Goal: Information Seeking & Learning: Learn about a topic

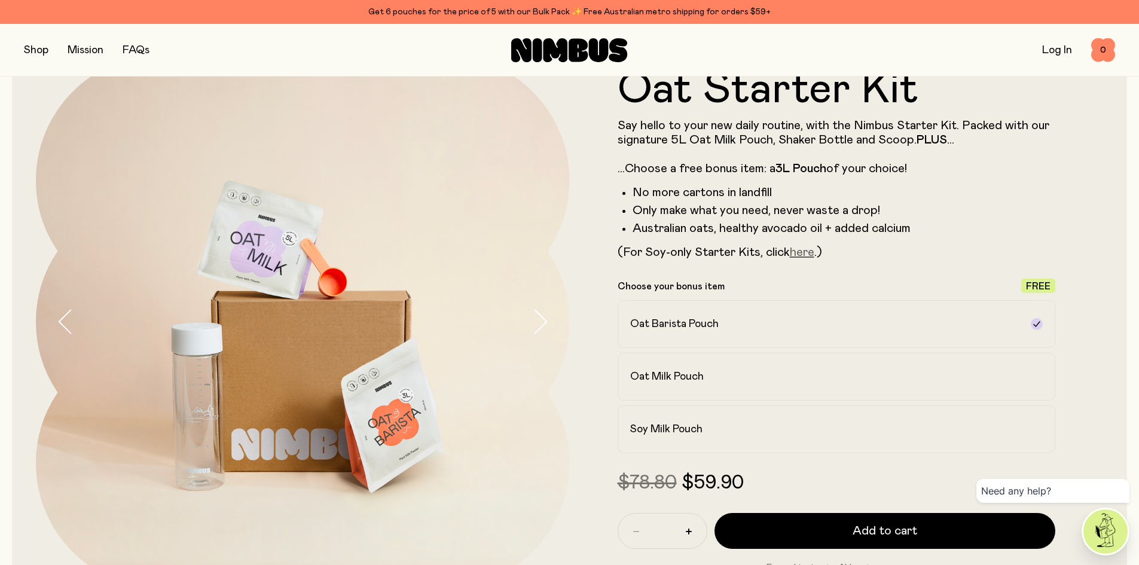
scroll to position [120, 0]
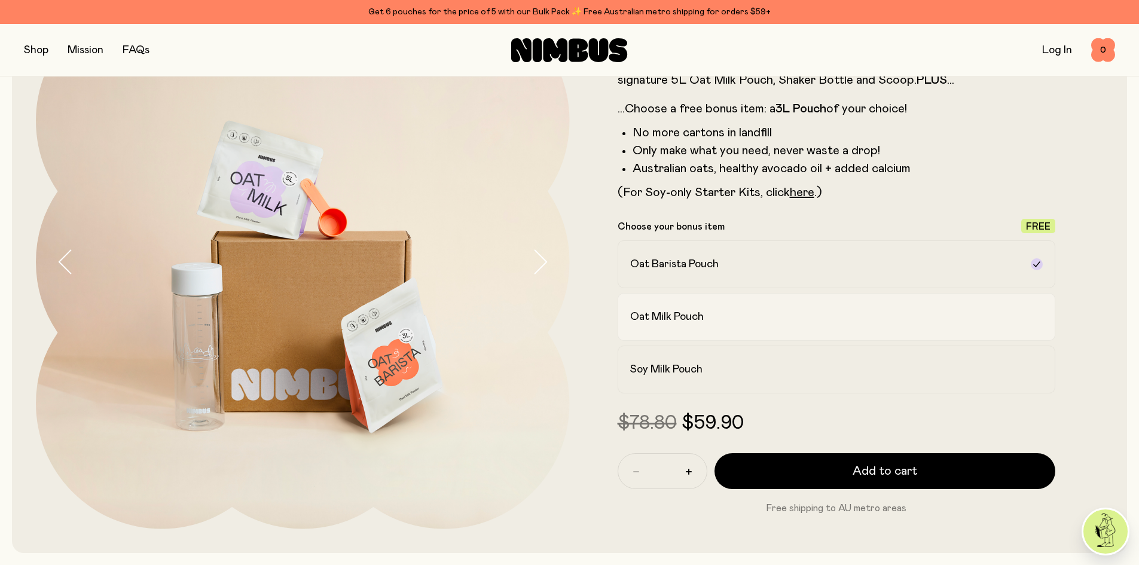
click at [794, 309] on label "Oat Milk Pouch" at bounding box center [836, 317] width 438 height 48
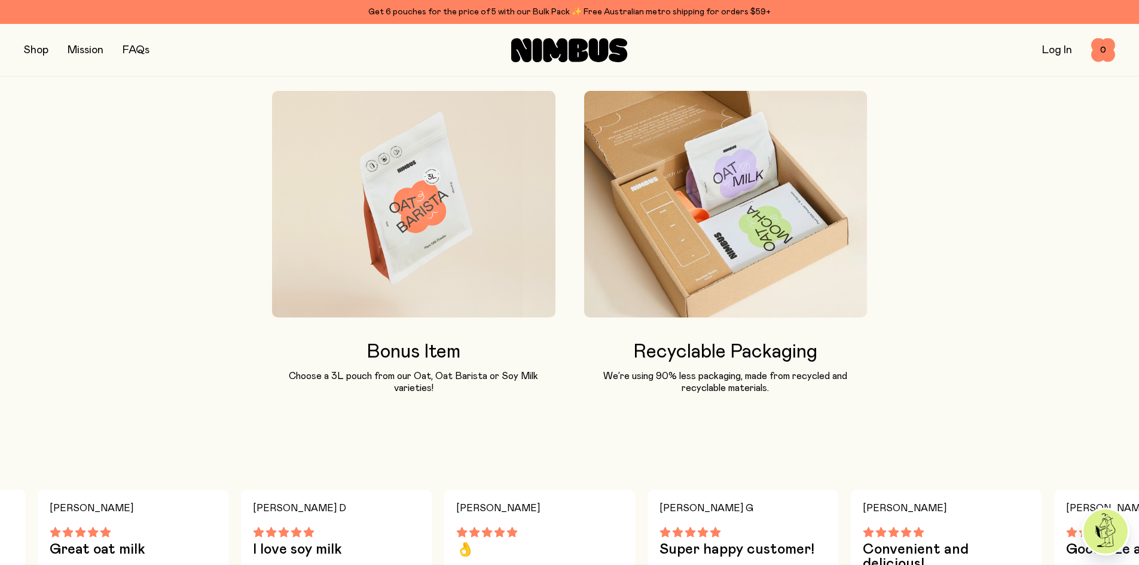
scroll to position [1255, 0]
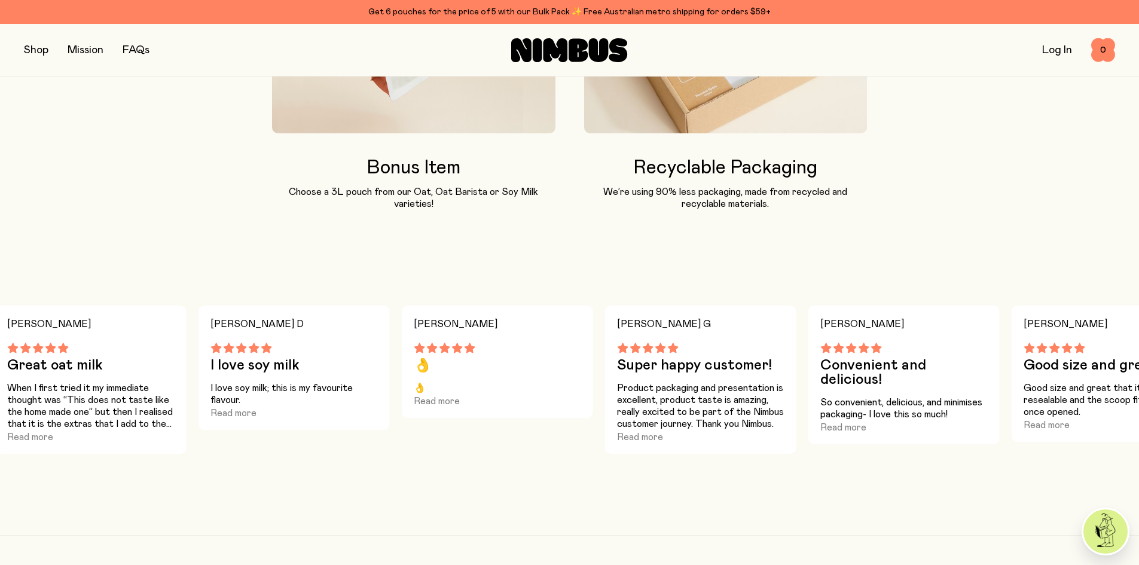
click at [33, 51] on button "button" at bounding box center [36, 50] width 25 height 17
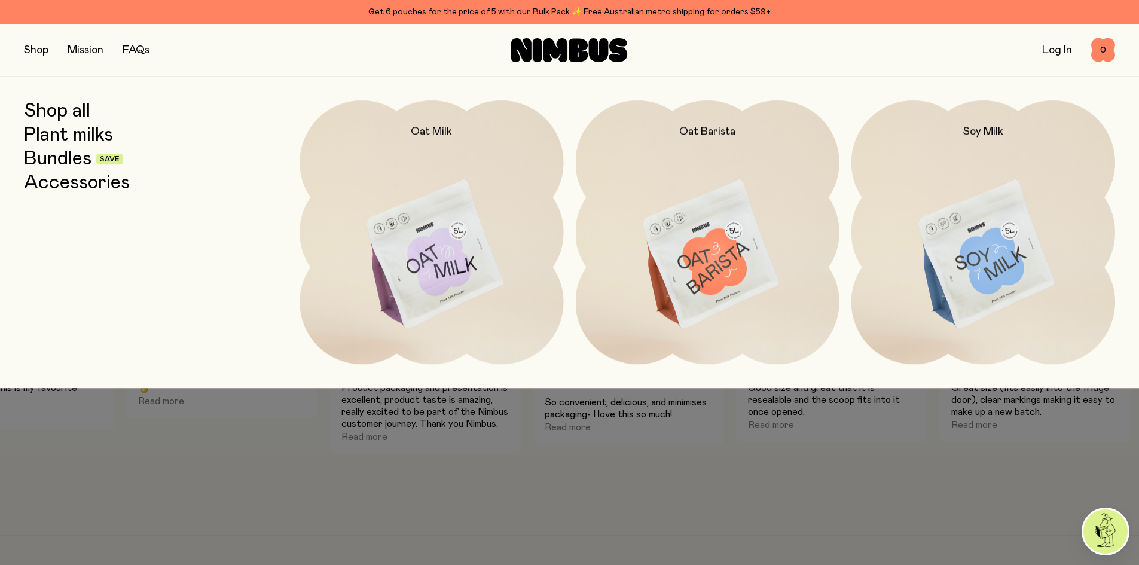
click at [90, 134] on link "Plant milks" at bounding box center [68, 135] width 89 height 22
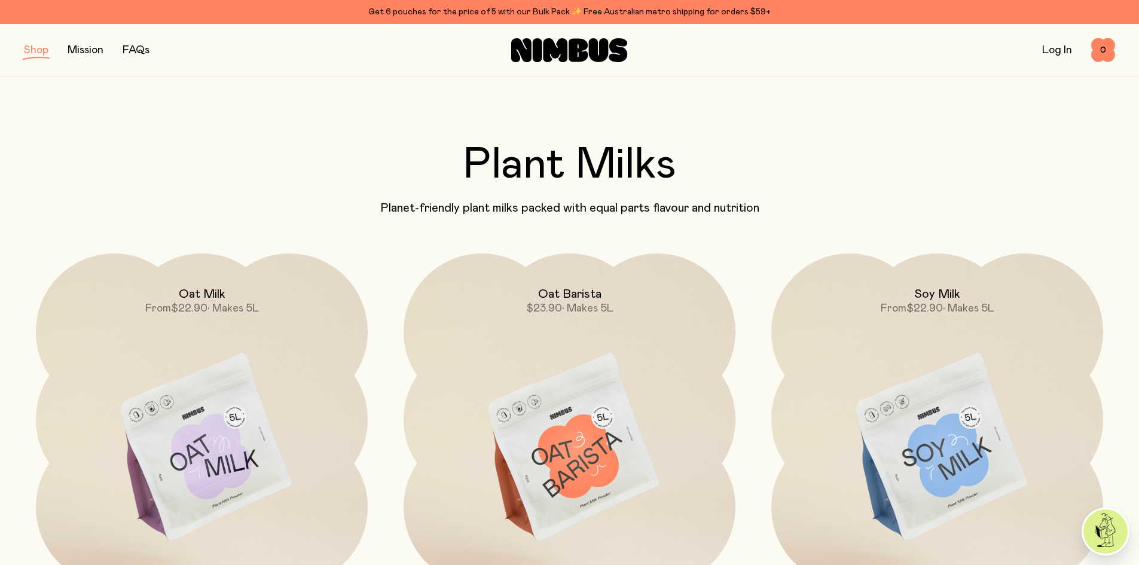
click at [39, 52] on button "button" at bounding box center [36, 50] width 25 height 17
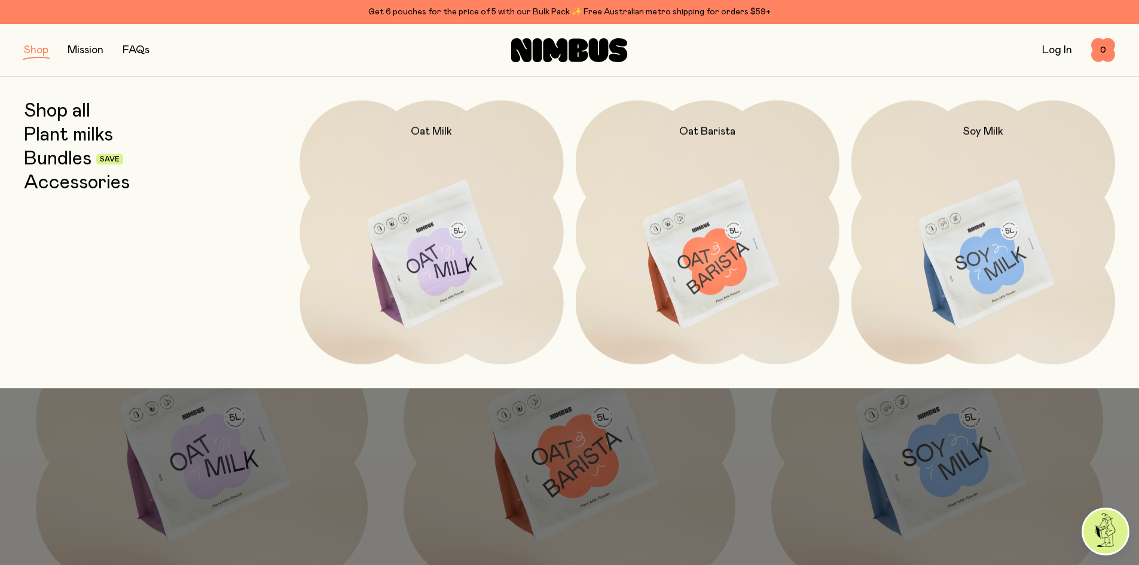
click at [60, 115] on link "Shop all" at bounding box center [57, 111] width 66 height 22
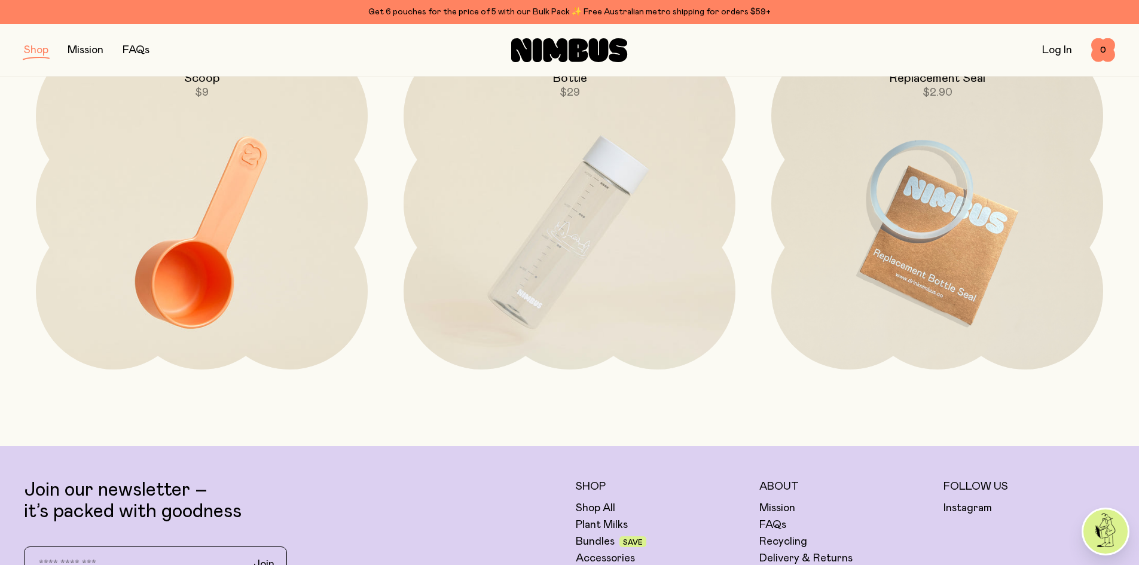
scroll to position [2630, 0]
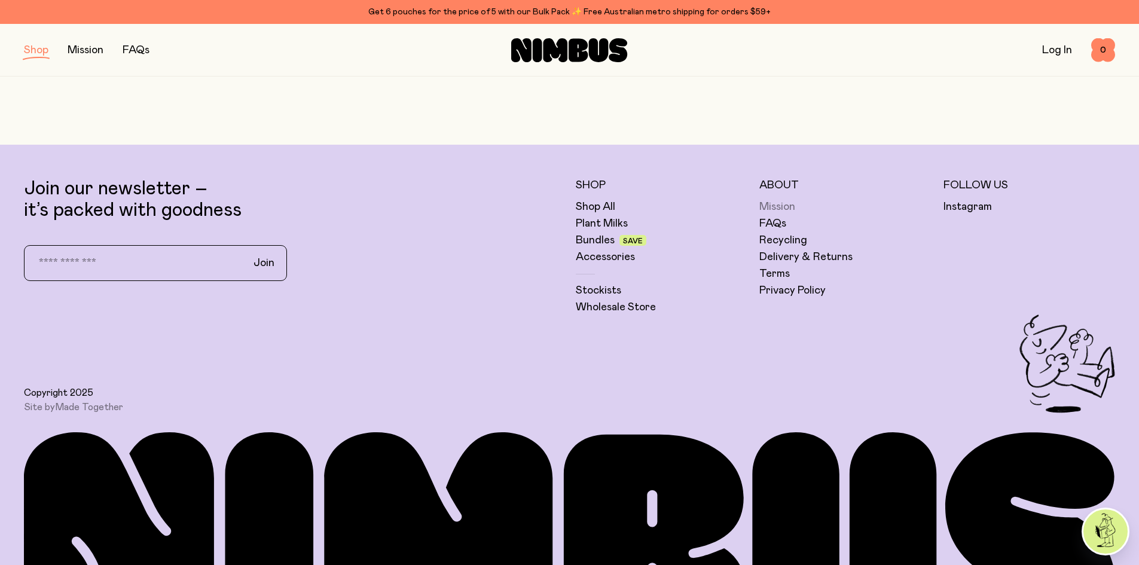
click at [787, 208] on link "Mission" at bounding box center [777, 207] width 36 height 14
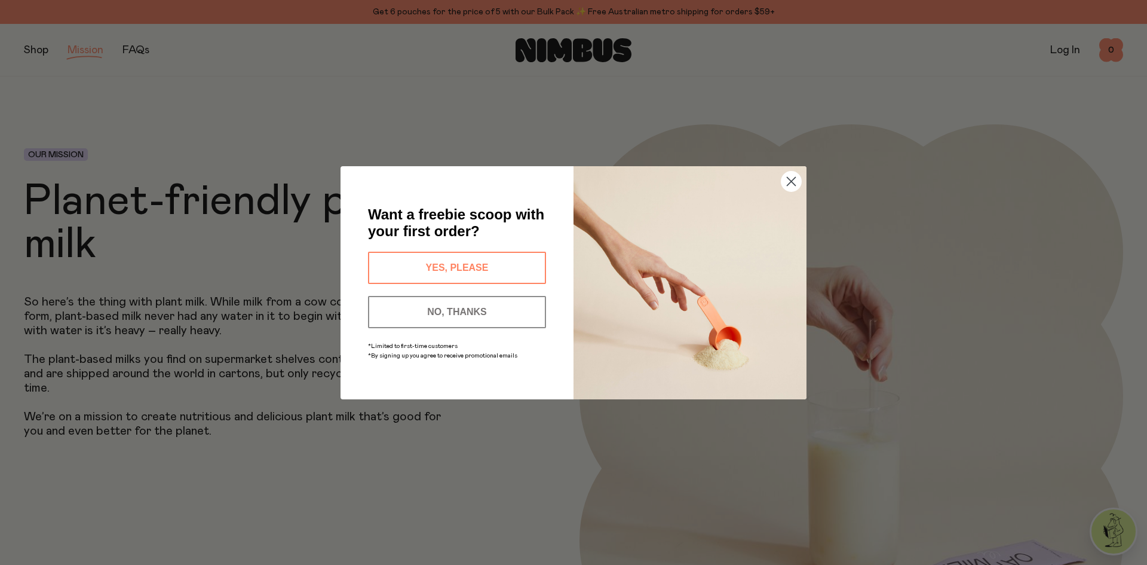
click at [796, 182] on circle "Close dialog" at bounding box center [792, 181] width 20 height 20
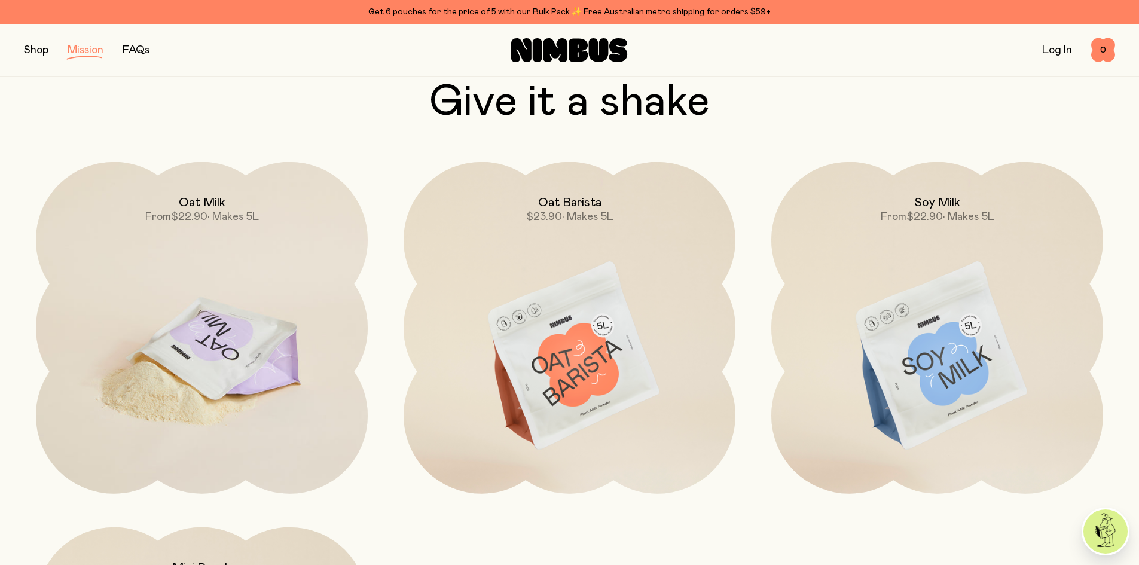
scroll to position [2092, 0]
